Goal: Information Seeking & Learning: Learn about a topic

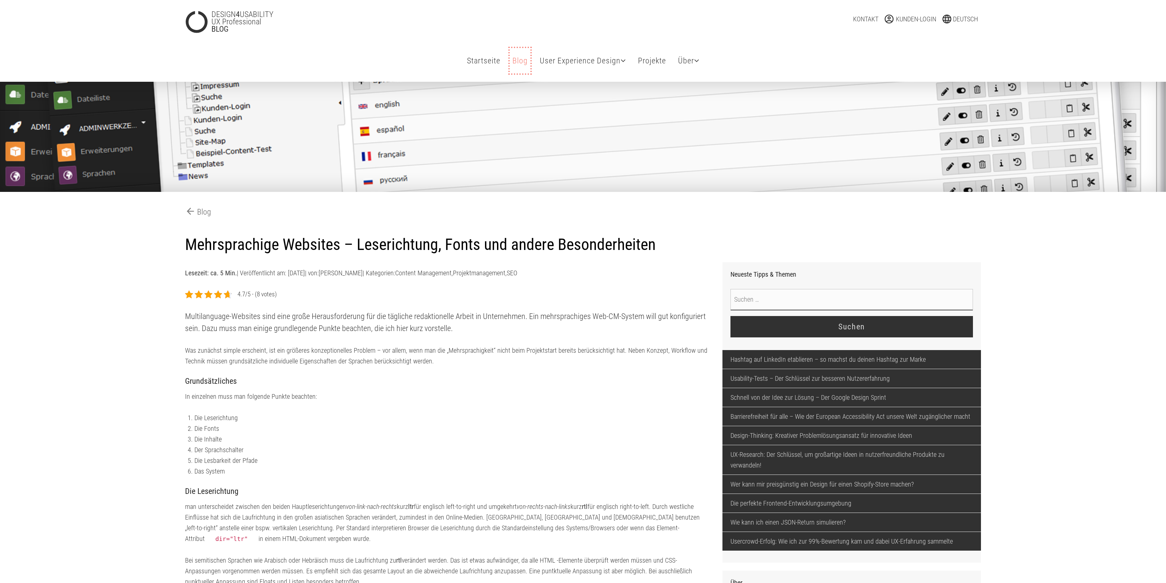
click at [517, 58] on link "Blog Tipps & Themen" at bounding box center [520, 60] width 21 height 25
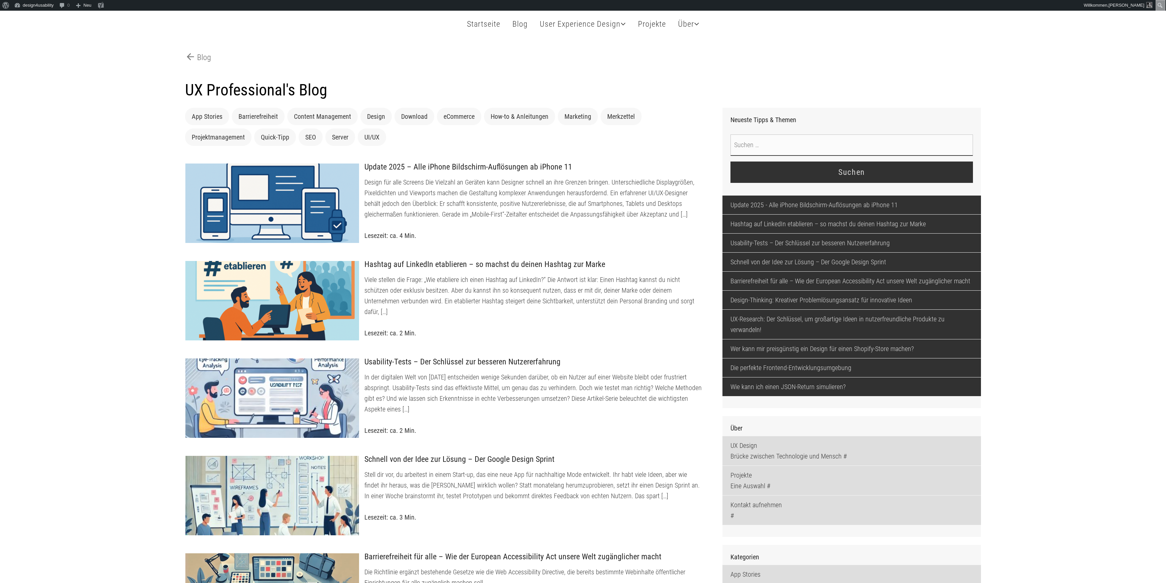
scroll to position [55, 0]
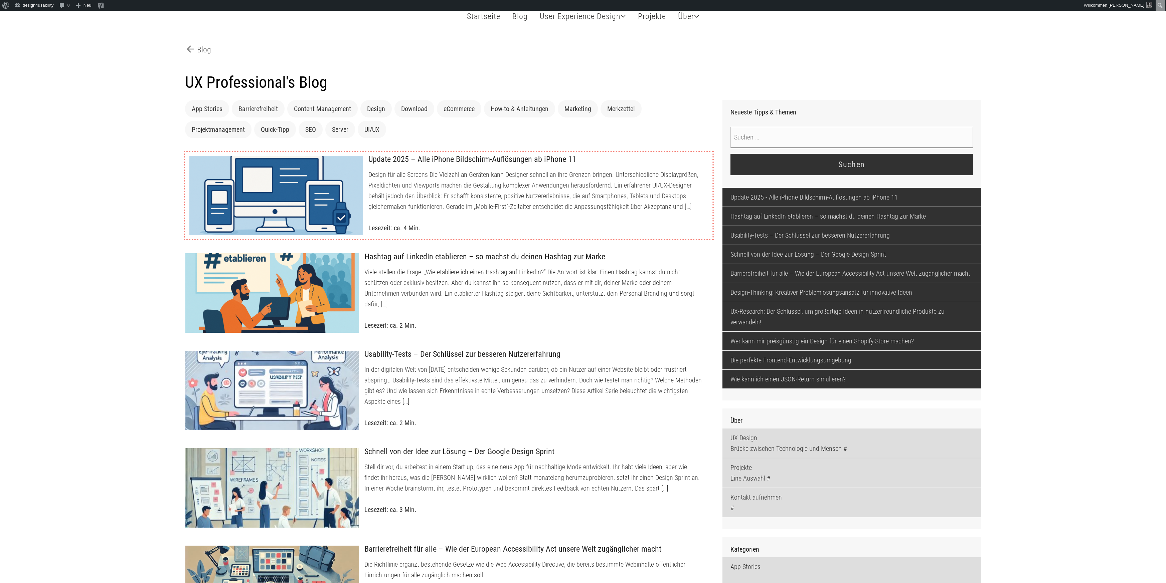
click at [348, 195] on div at bounding box center [276, 196] width 174 height 80
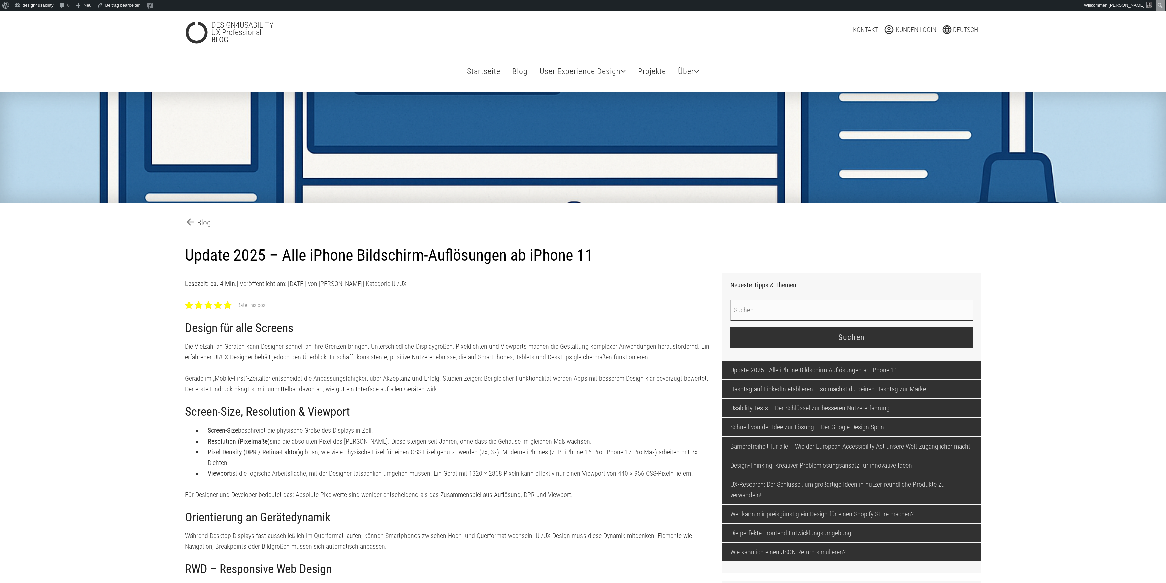
click at [227, 309] on div at bounding box center [228, 305] width 8 height 8
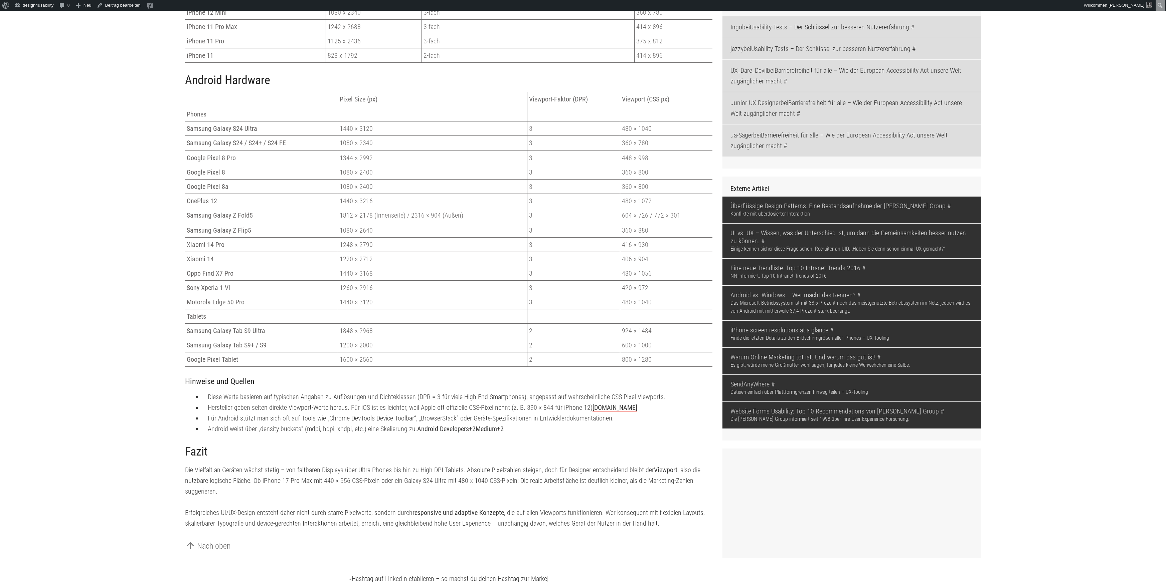
scroll to position [1148, 0]
click at [594, 409] on link "blisk.io" at bounding box center [614, 405] width 45 height 8
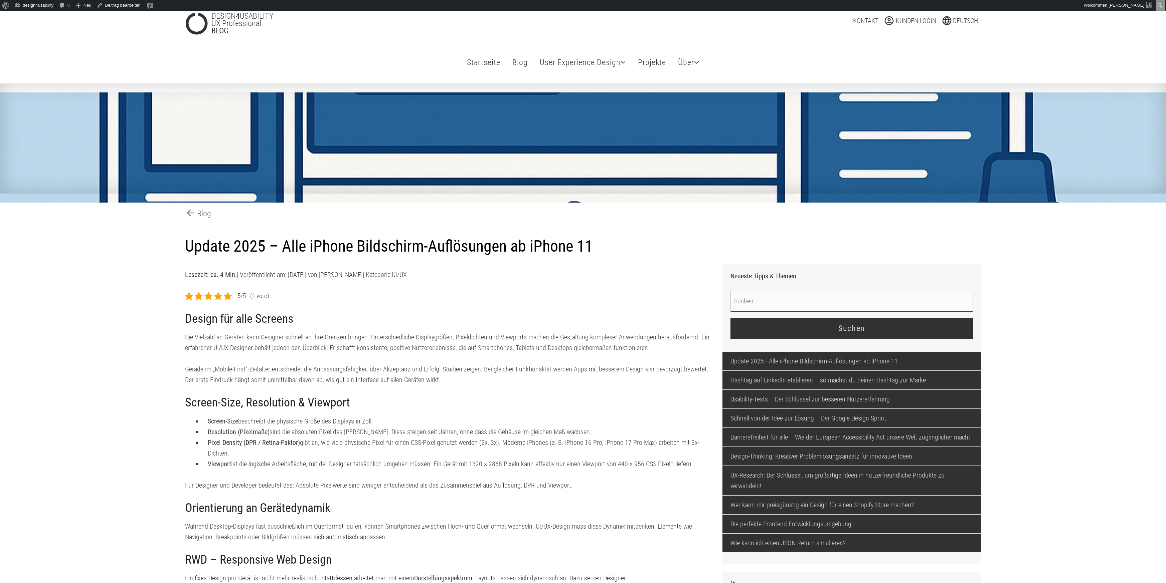
scroll to position [0, 0]
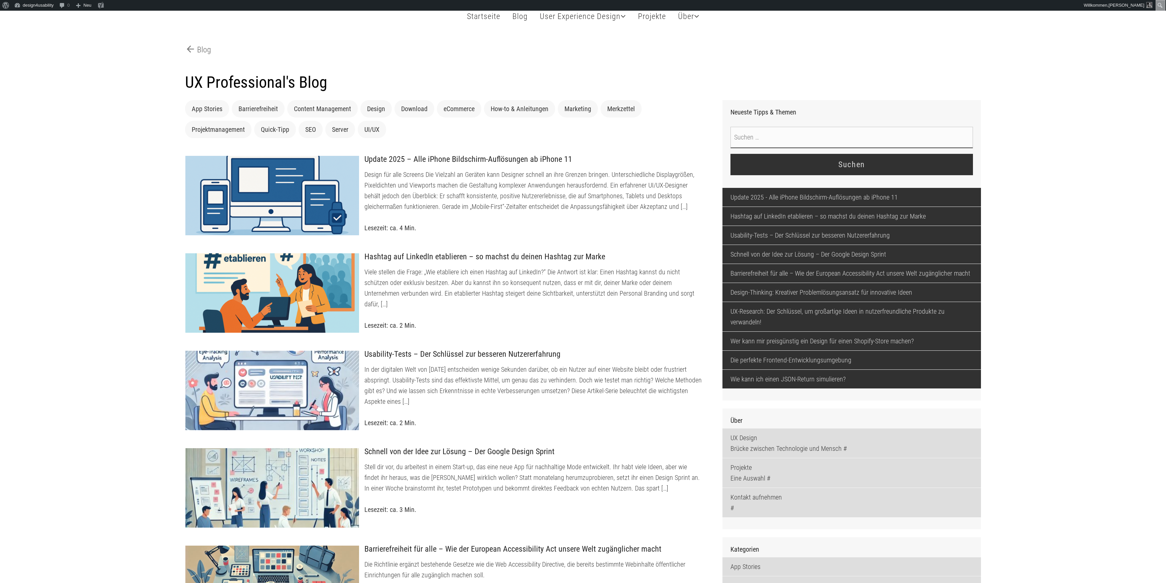
scroll to position [55, 0]
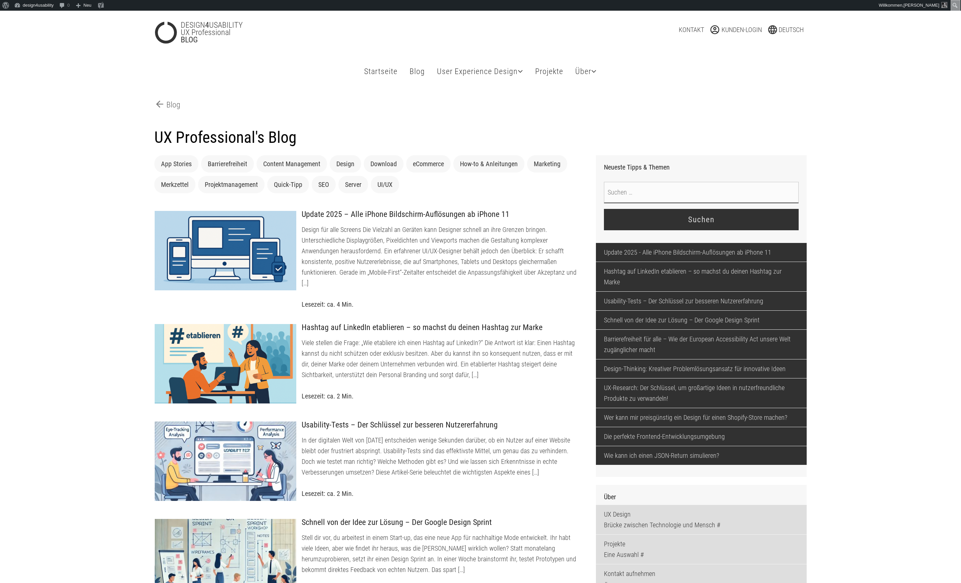
click at [606, 121] on div "arrow_back Blog" at bounding box center [480, 107] width 662 height 29
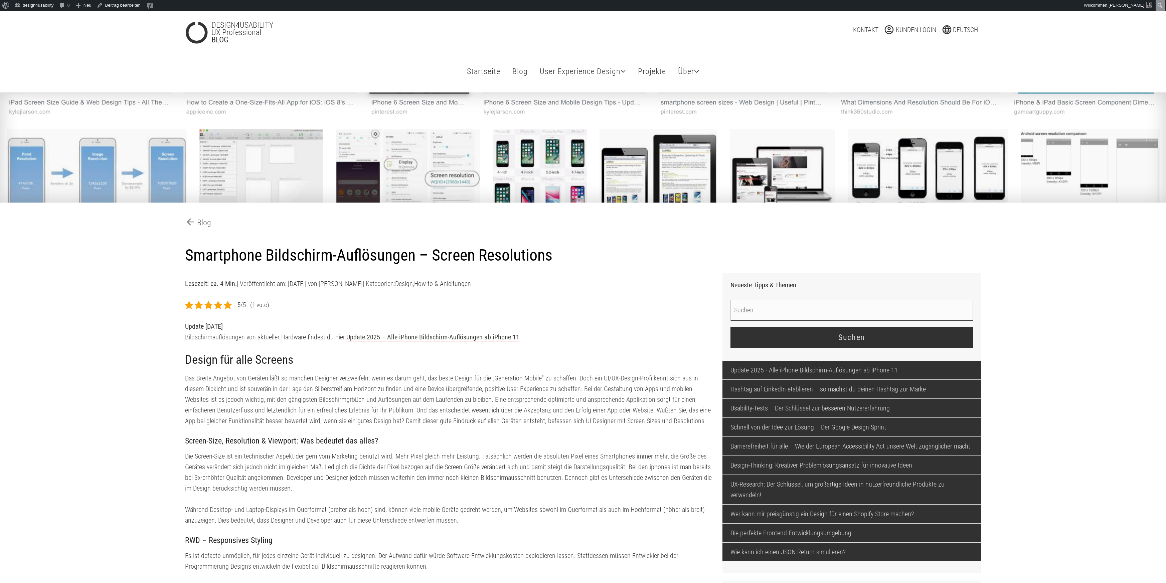
click at [411, 359] on h2 "Design für alle Screens" at bounding box center [448, 360] width 527 height 14
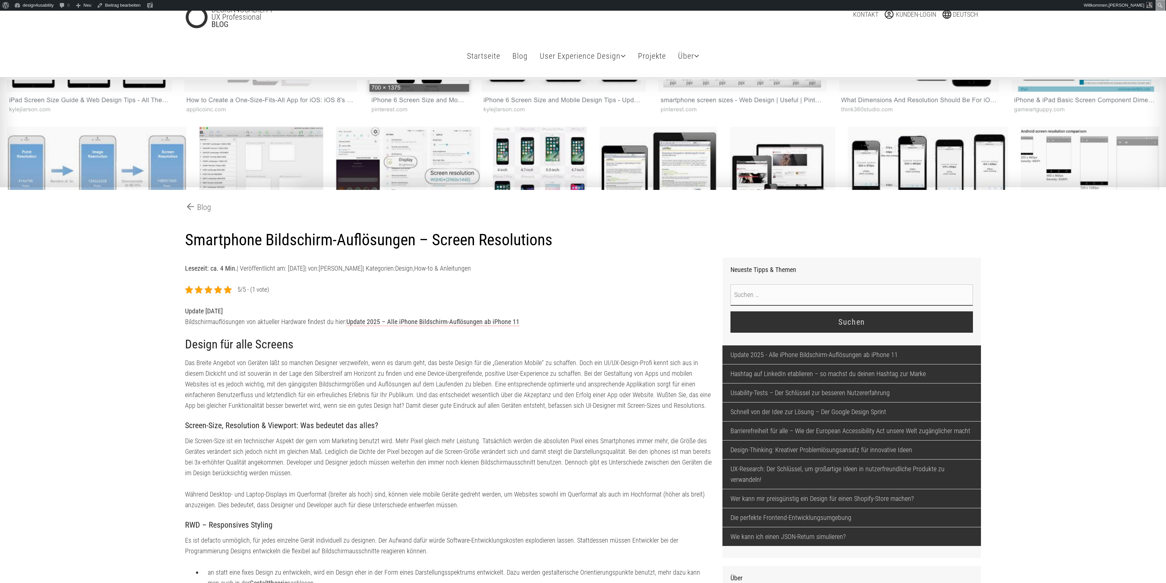
scroll to position [12, 0]
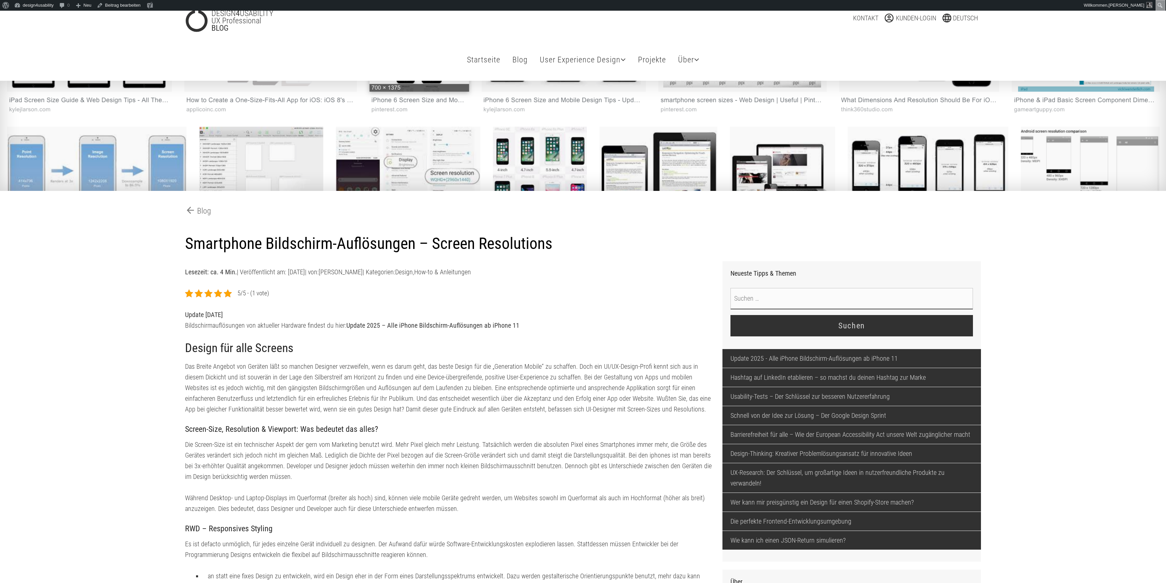
click at [452, 330] on link "Update 2025 – Alle iPhone Bildschirm-Auflösungen ab iPhone 11" at bounding box center [432, 326] width 173 height 8
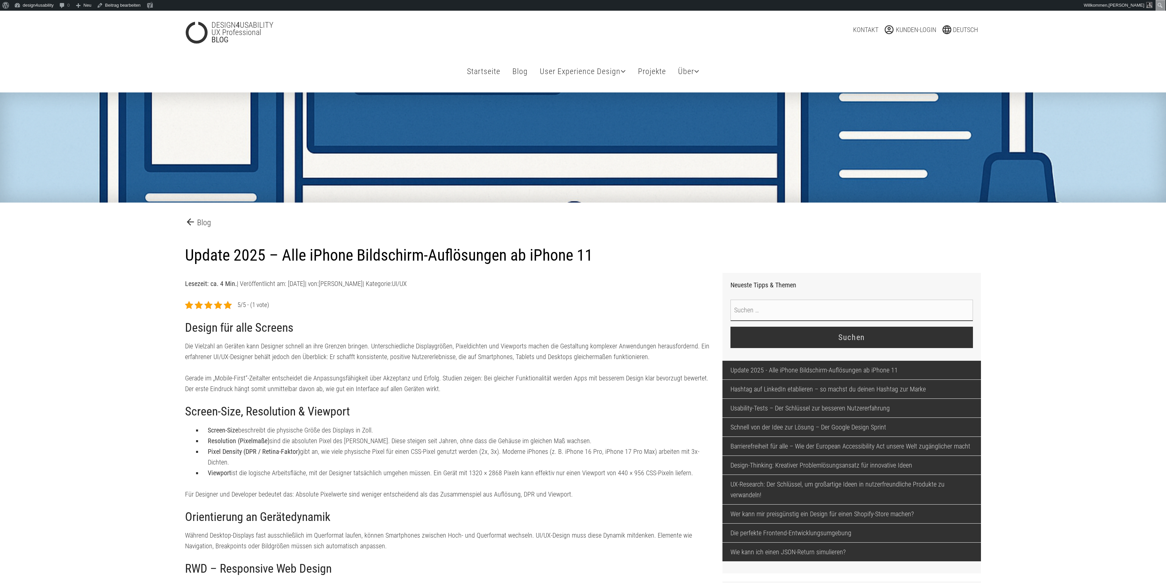
click at [586, 222] on p "arrow_back Blog" at bounding box center [583, 222] width 796 height 13
click at [512, 71] on link "Blog Tipps & Themen" at bounding box center [520, 71] width 21 height 25
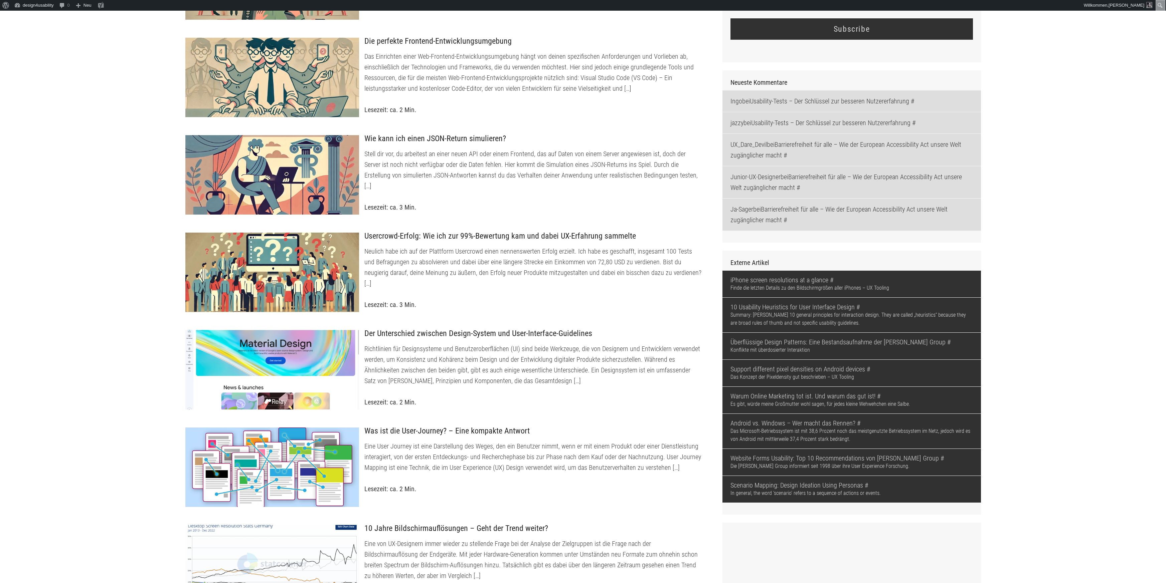
scroll to position [2065, 0]
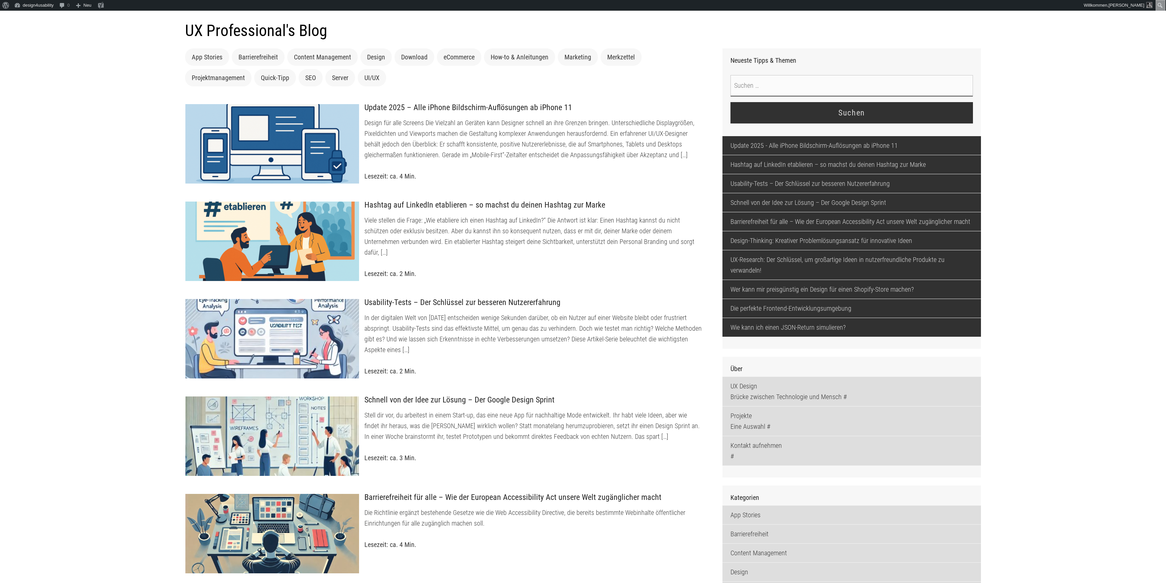
scroll to position [0, 0]
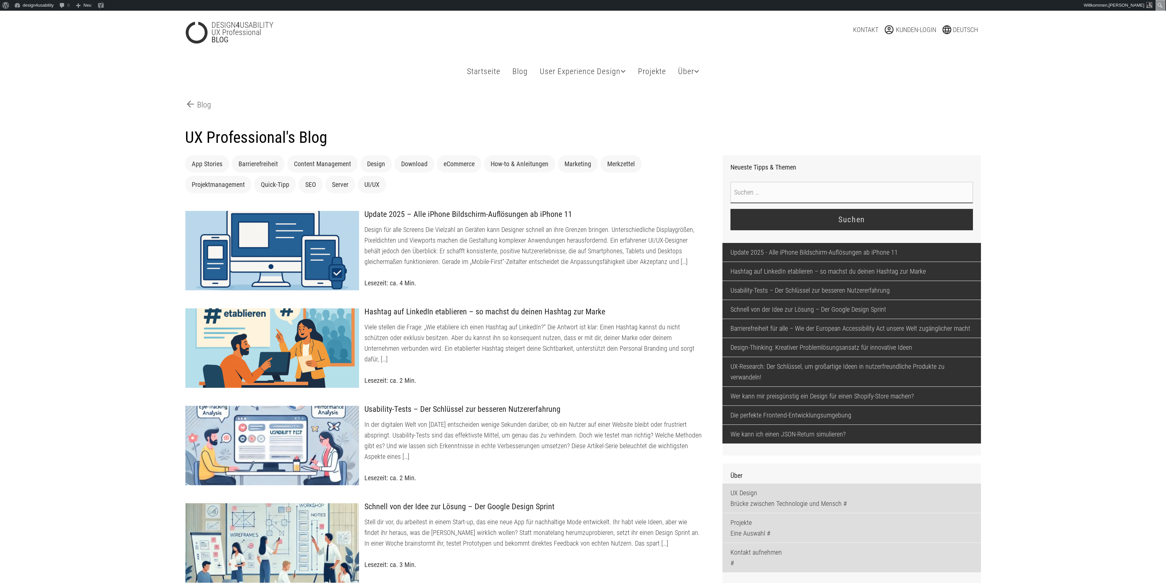
click at [819, 20] on div "DESIGN 4 USABILITY UX Professional BLOG language Deutsch Deutsch English Pусски…" at bounding box center [583, 29] width 816 height 37
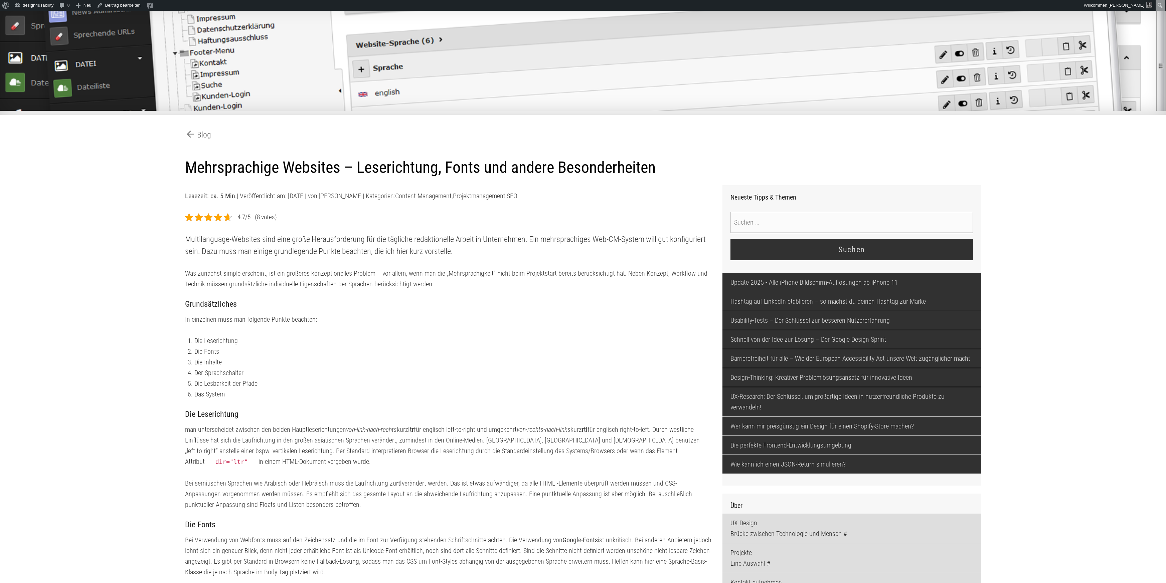
scroll to position [94, 0]
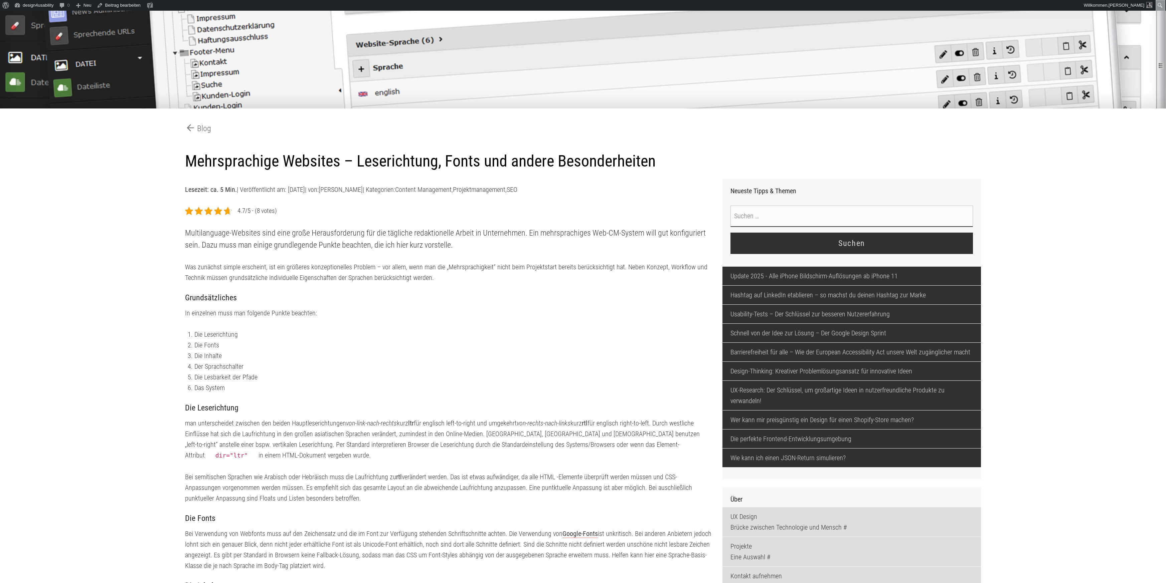
click at [194, 164] on h1 "Mehrsprachige Websites – Leserichtung, Fonts und andere Besonderheiten" at bounding box center [583, 161] width 796 height 19
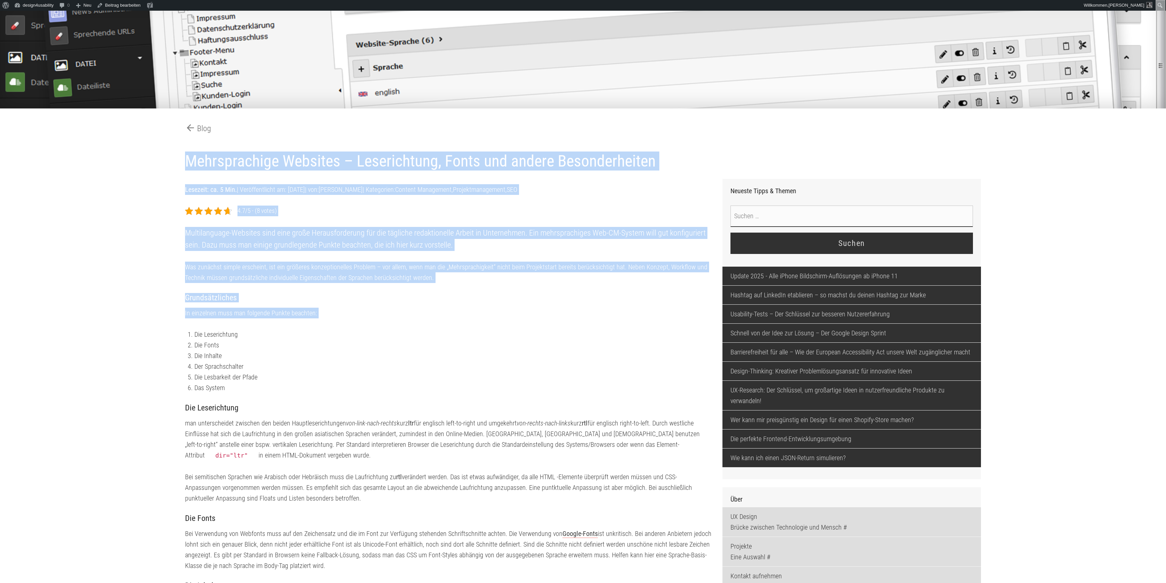
drag, startPoint x: 186, startPoint y: 164, endPoint x: 503, endPoint y: 332, distance: 358.5
click at [503, 117] on article "Mehrsprachige Websites – Leserichtung, Fonts und andere Besonderheiten Lesezeit…" at bounding box center [583, 117] width 806 height 0
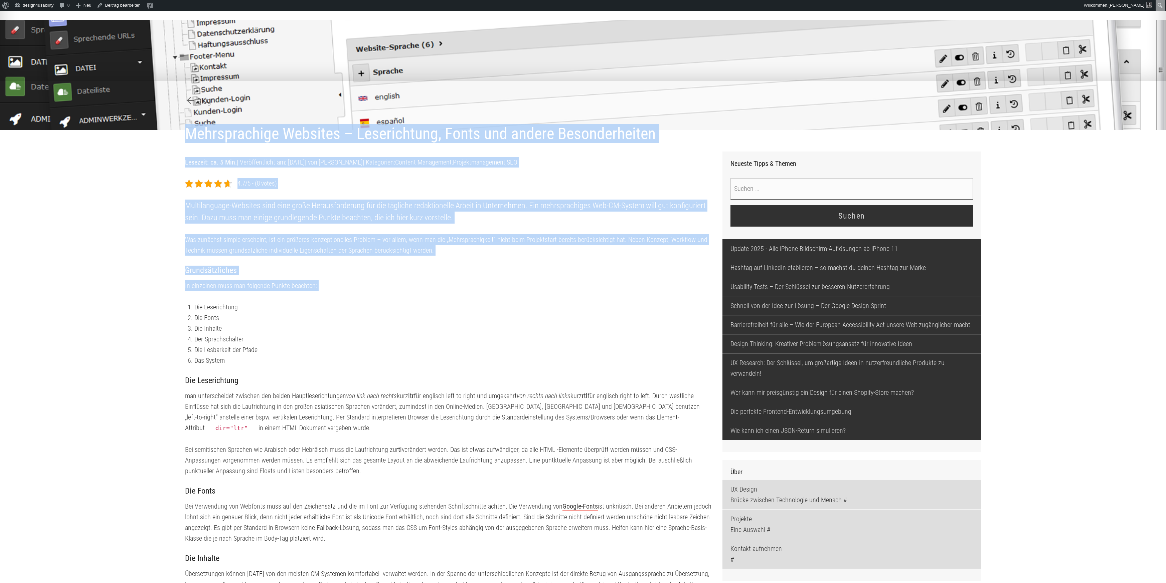
scroll to position [65, 0]
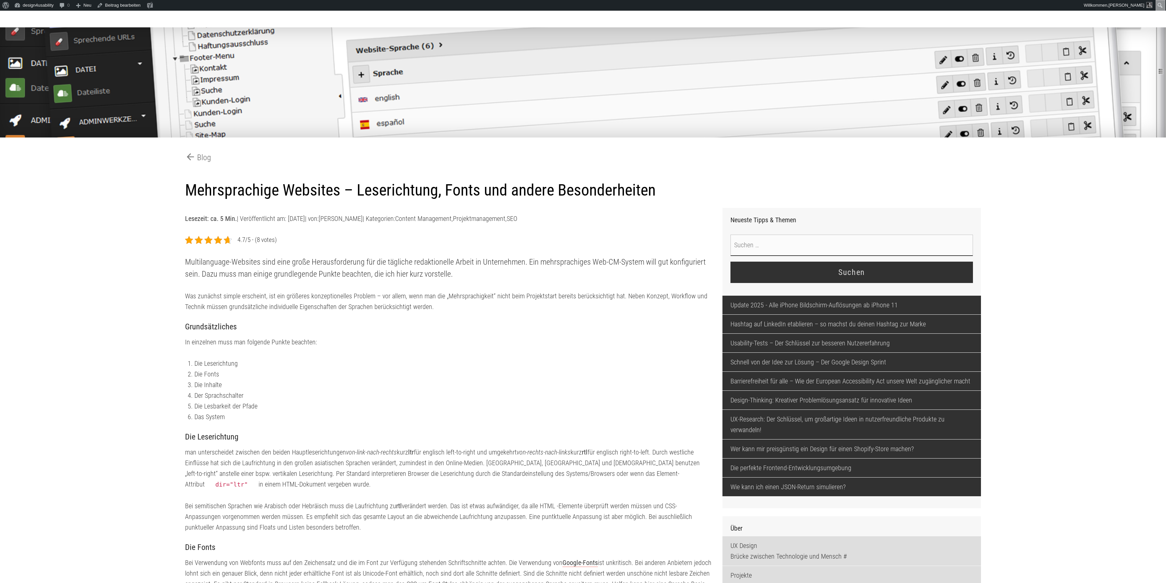
click at [575, 171] on div "arrow_back Blog" at bounding box center [583, 160] width 806 height 29
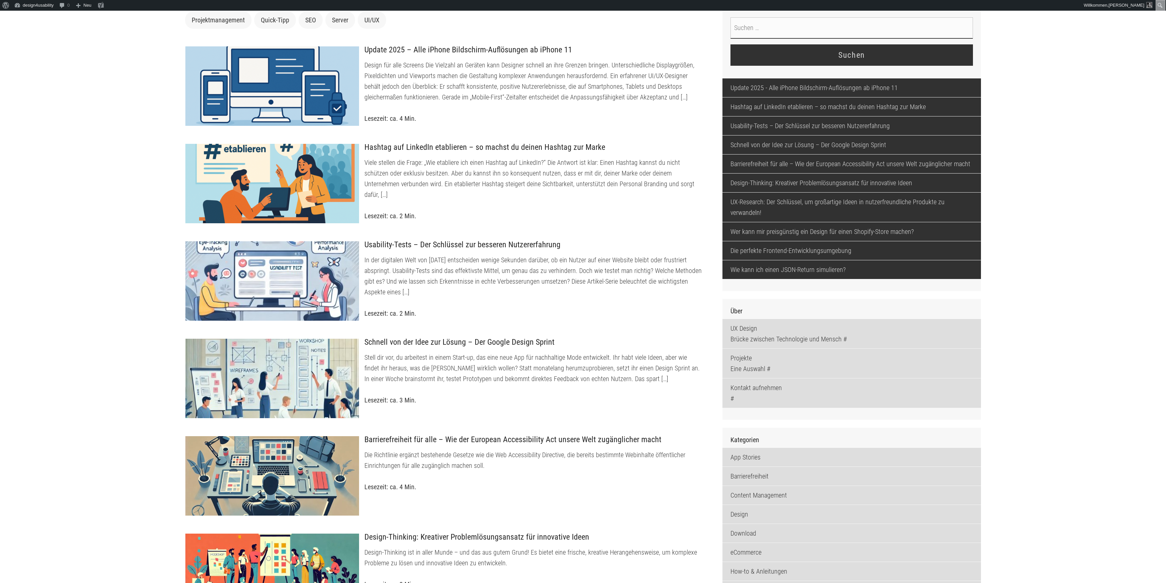
scroll to position [169, 0]
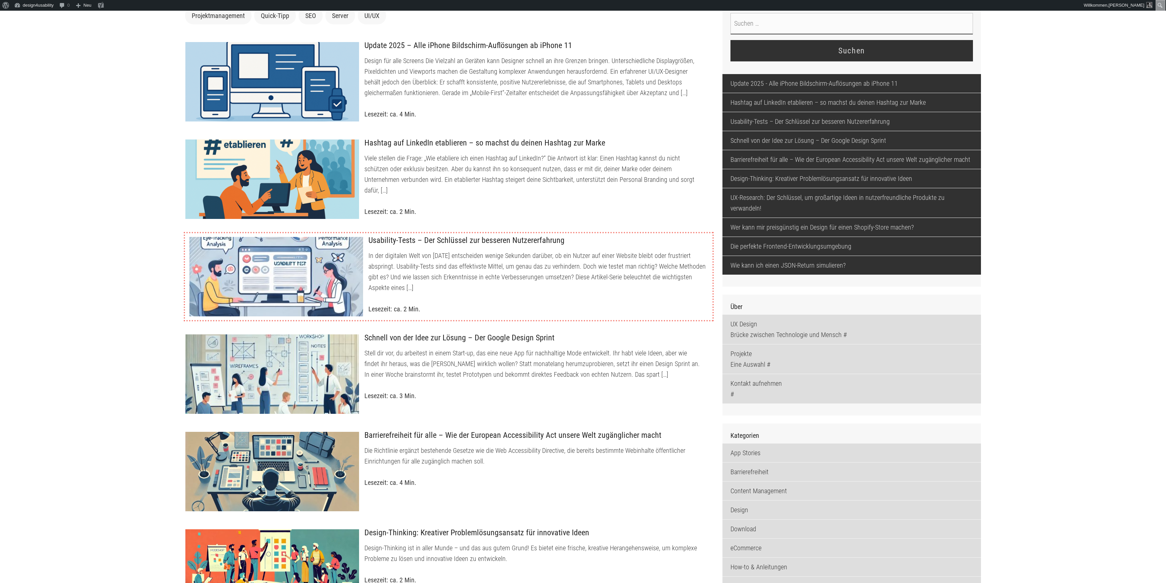
click at [351, 257] on div at bounding box center [276, 277] width 174 height 80
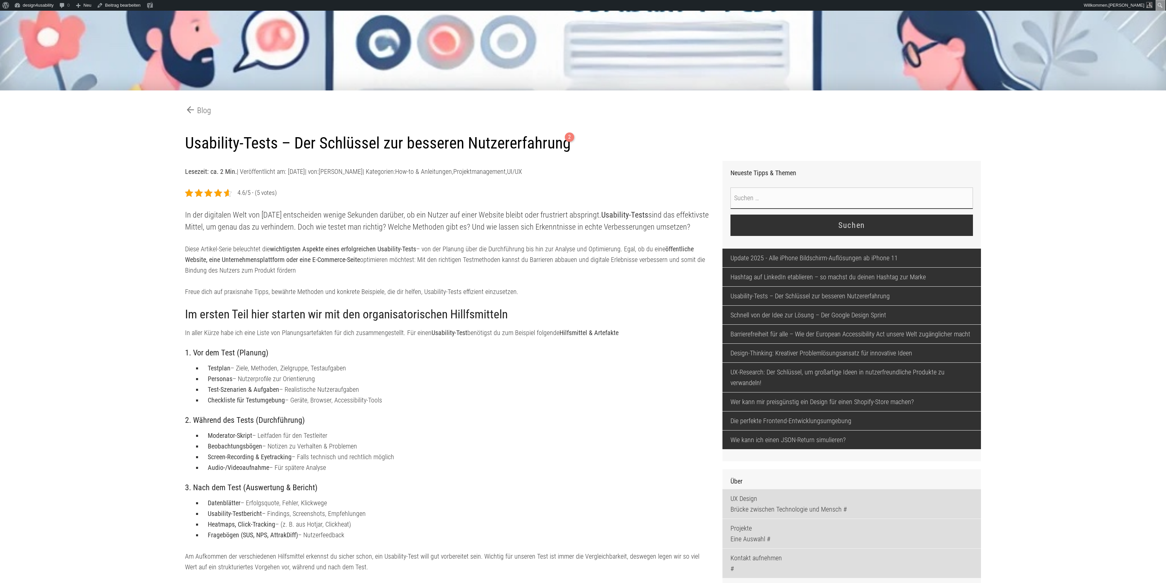
scroll to position [114, 0]
